Goal: Transaction & Acquisition: Purchase product/service

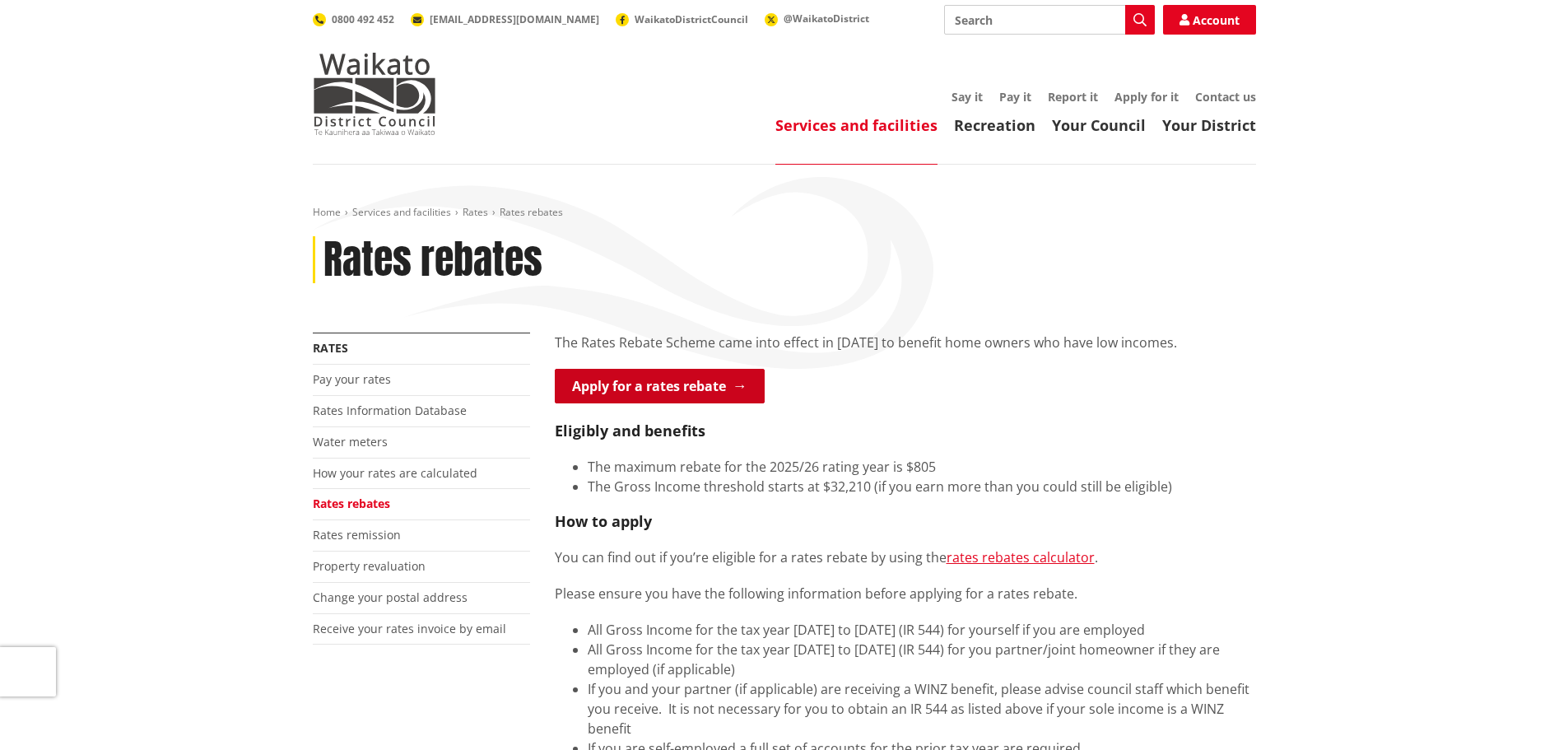
click at [730, 386] on link "Apply for a rates rebate" at bounding box center [659, 386] width 210 height 34
click at [363, 379] on link "Pay your rates" at bounding box center [352, 379] width 78 height 15
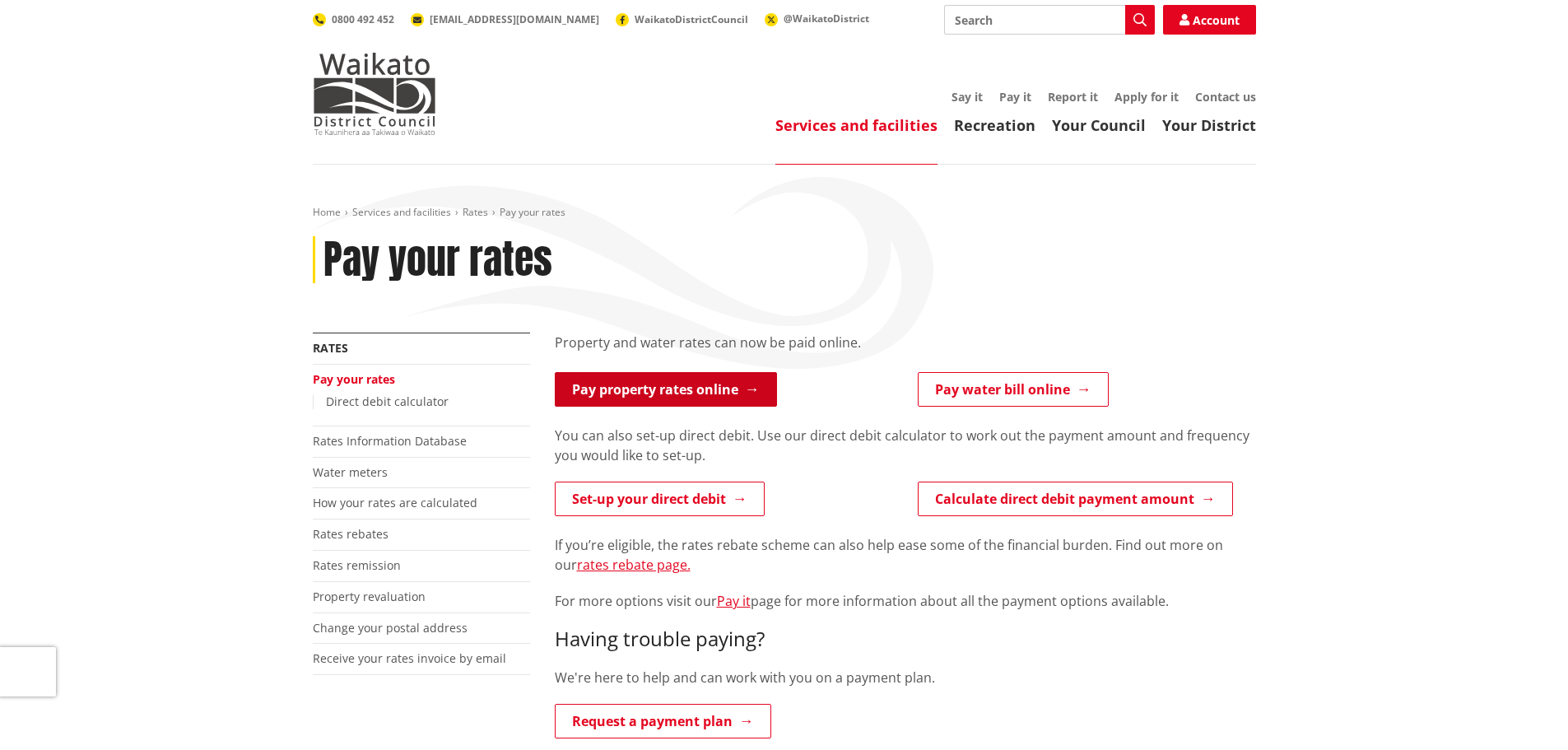
click at [738, 389] on link "Pay property rates online" at bounding box center [666, 389] width 222 height 34
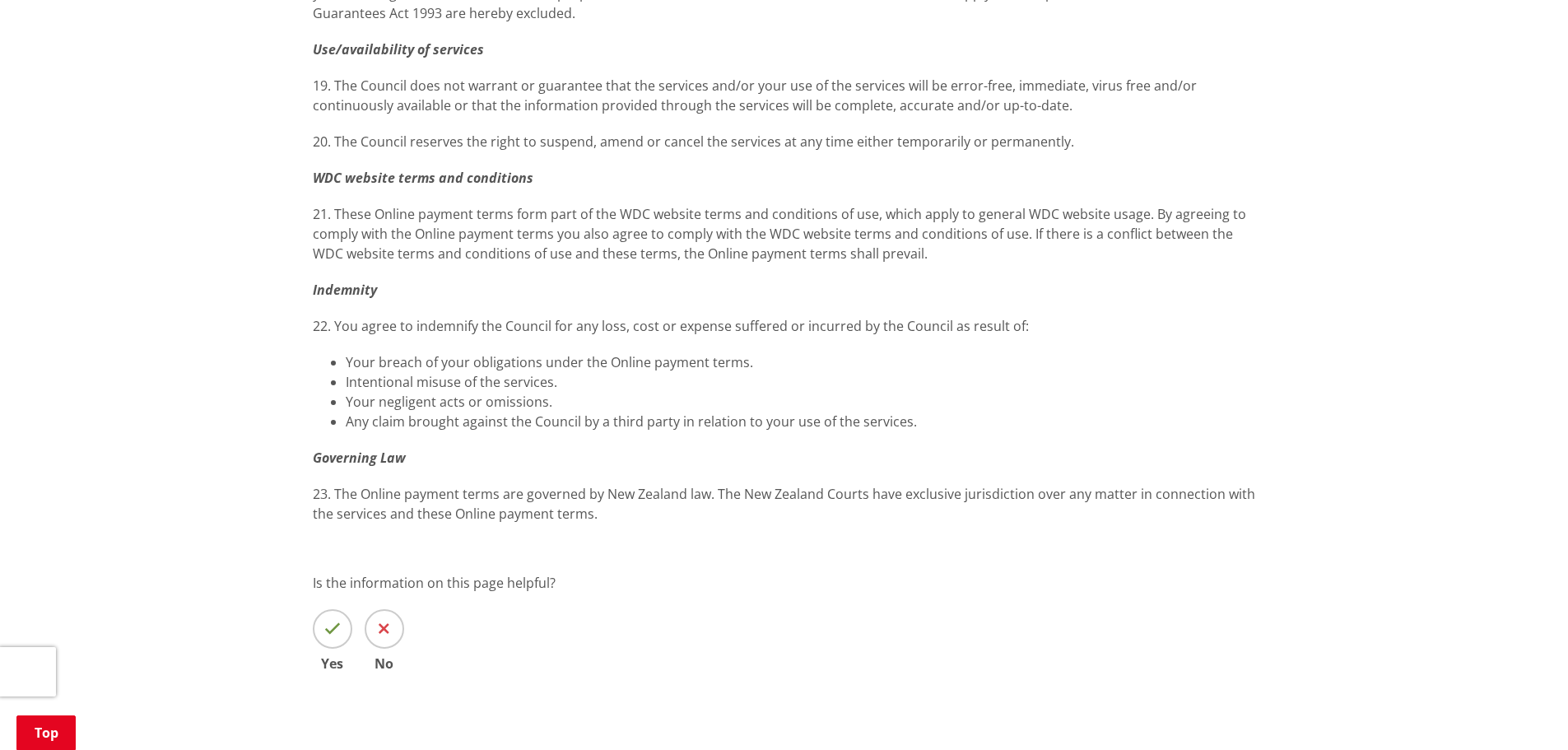
scroll to position [2415, 0]
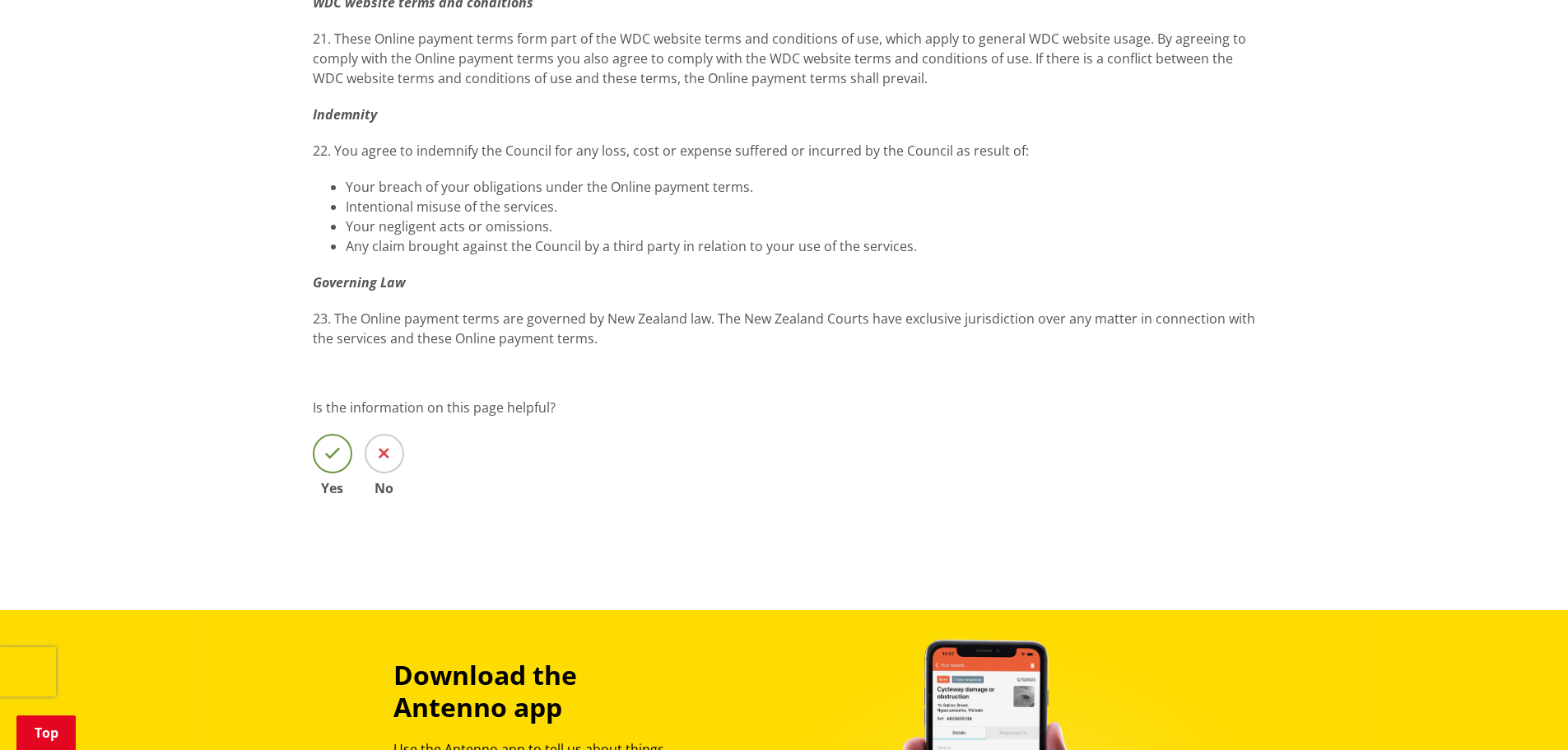
click at [334, 459] on icon at bounding box center [332, 453] width 16 height 16
click at [0, 0] on input "Yes" at bounding box center [0, 0] width 0 height 0
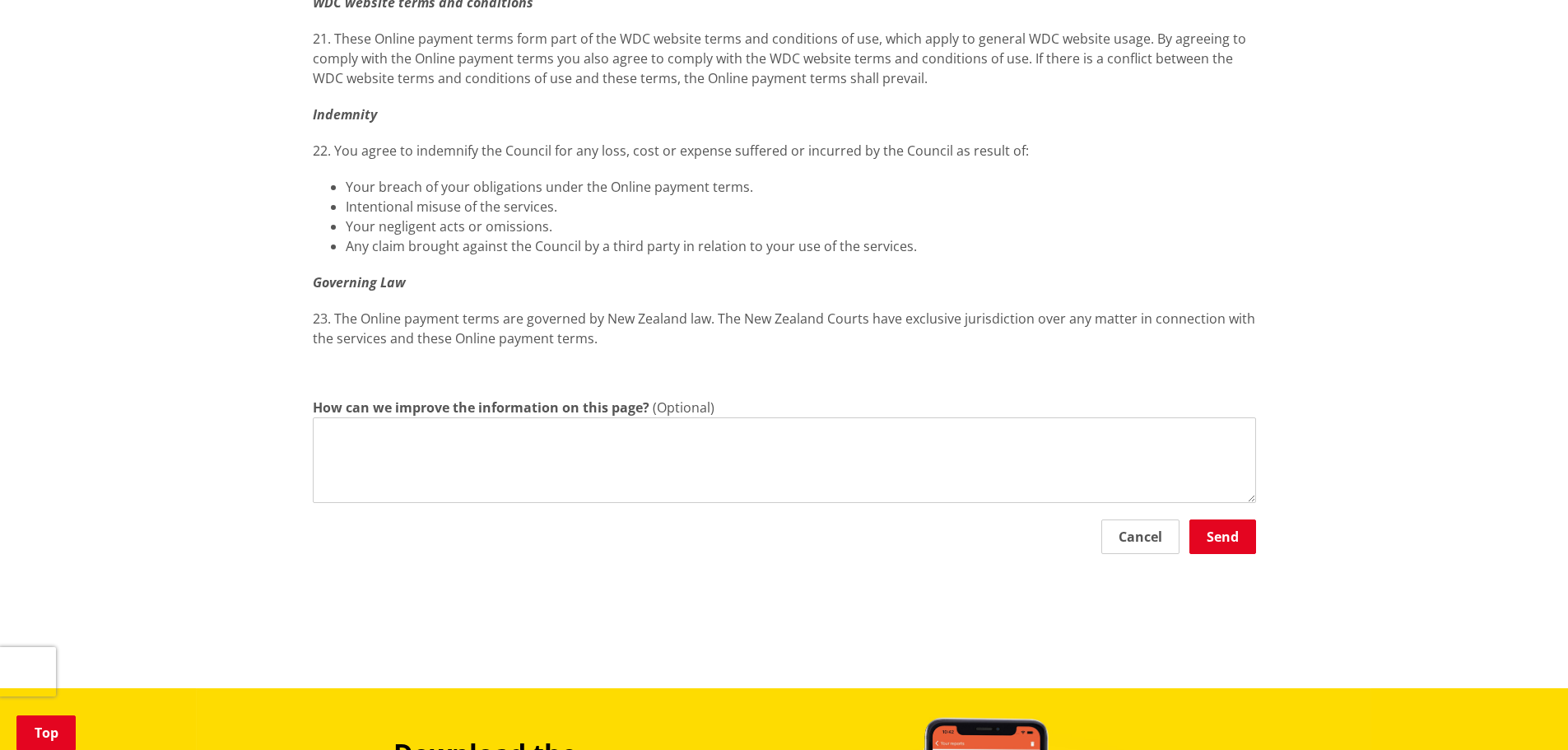
click at [1146, 543] on button "Cancel" at bounding box center [1140, 537] width 78 height 34
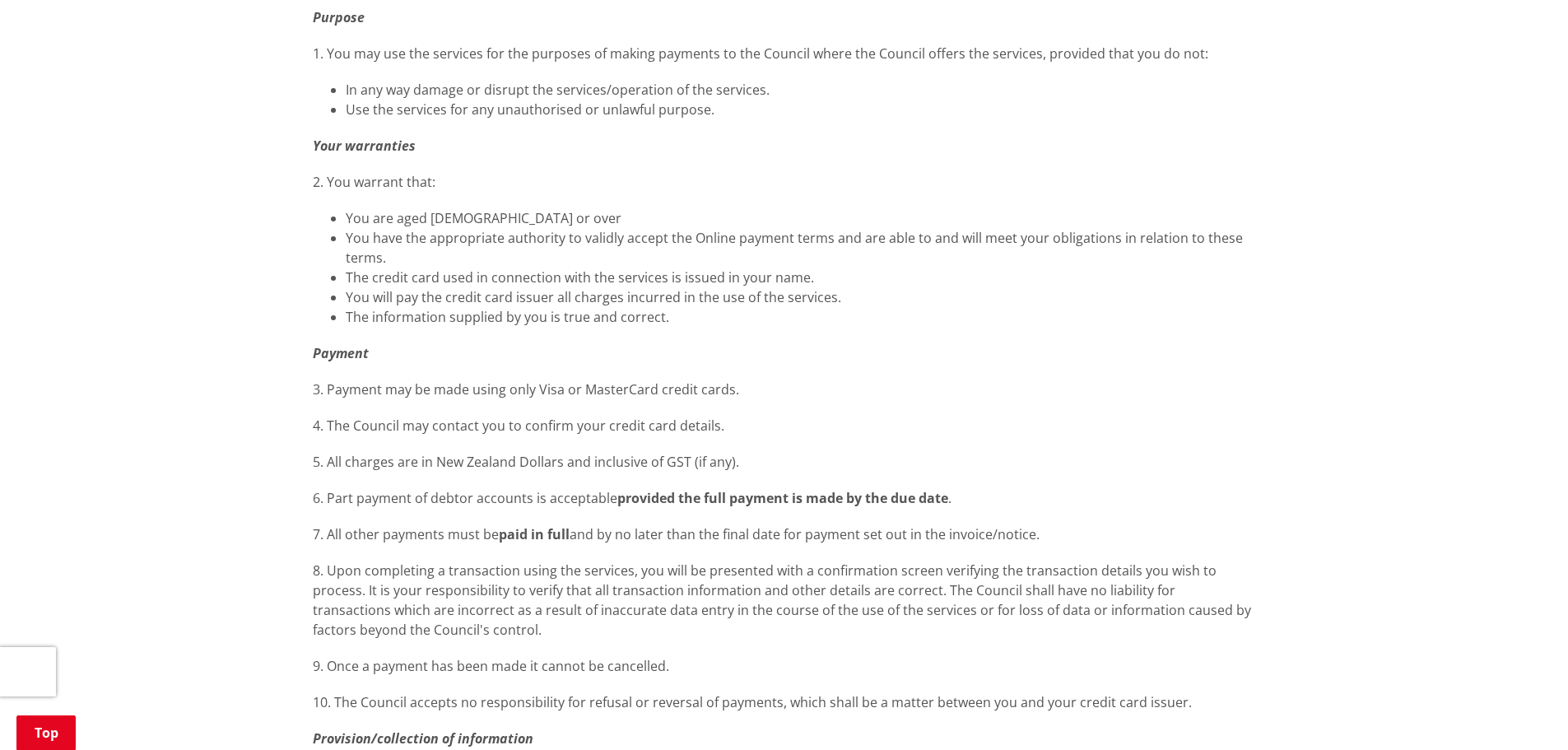
scroll to position [0, 0]
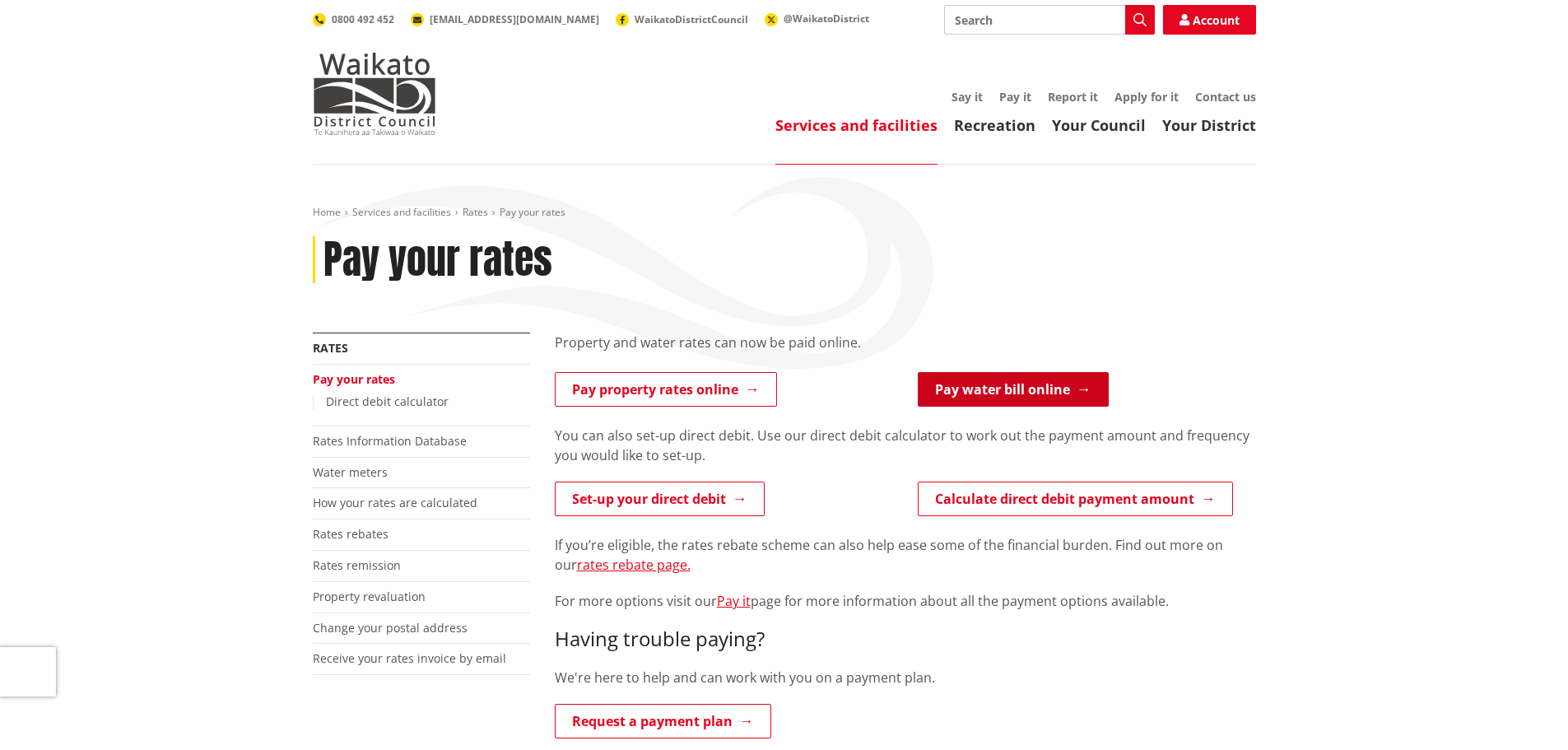
click at [1016, 388] on link "Pay water bill online" at bounding box center [1013, 389] width 191 height 34
